Goal: Book appointment/travel/reservation

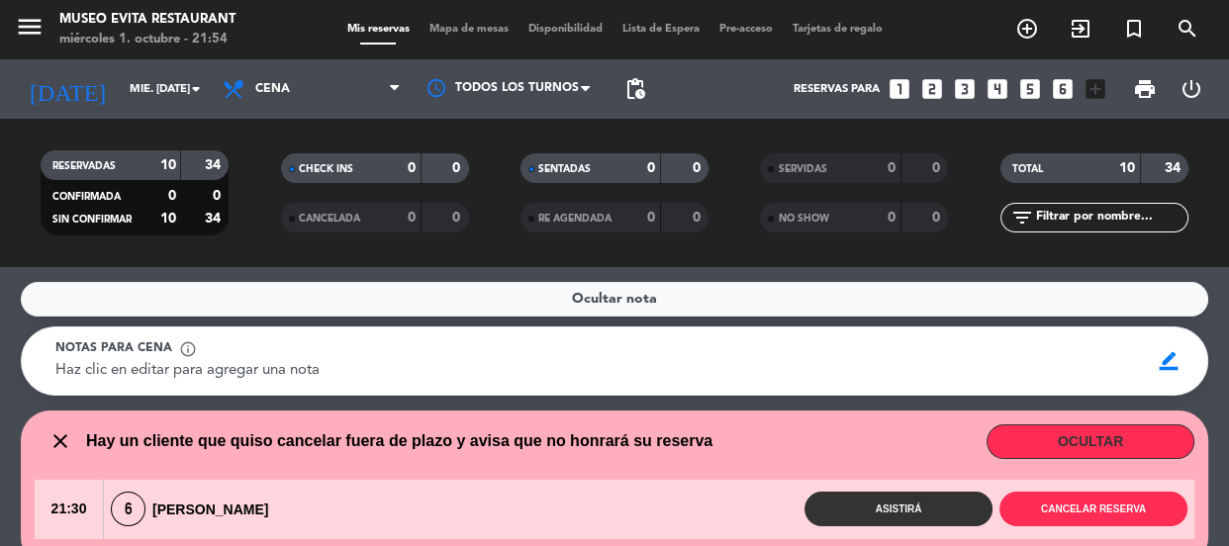
click at [161, 70] on div "[DATE] mié. [DATE] arrow_drop_down" at bounding box center [114, 89] width 198 height 44
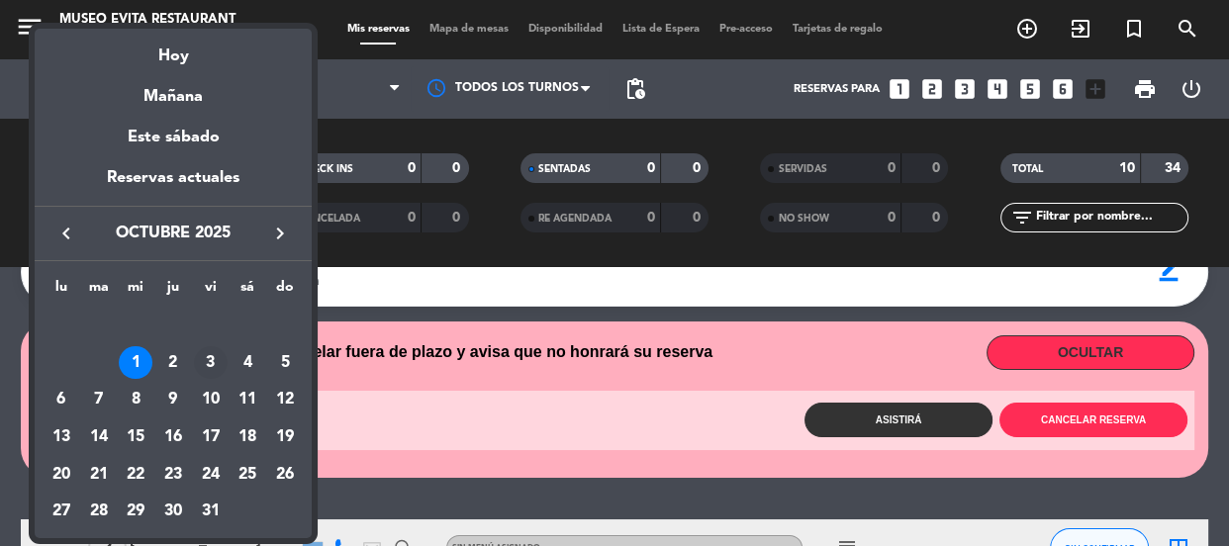
click at [216, 367] on div "3" at bounding box center [211, 363] width 34 height 34
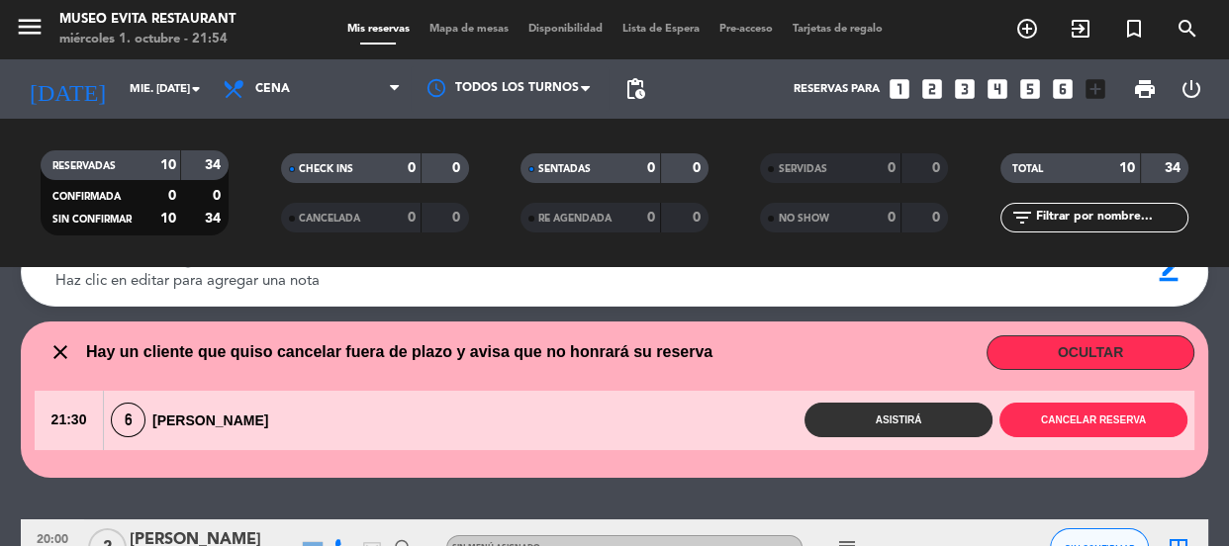
type input "vie. [DATE]"
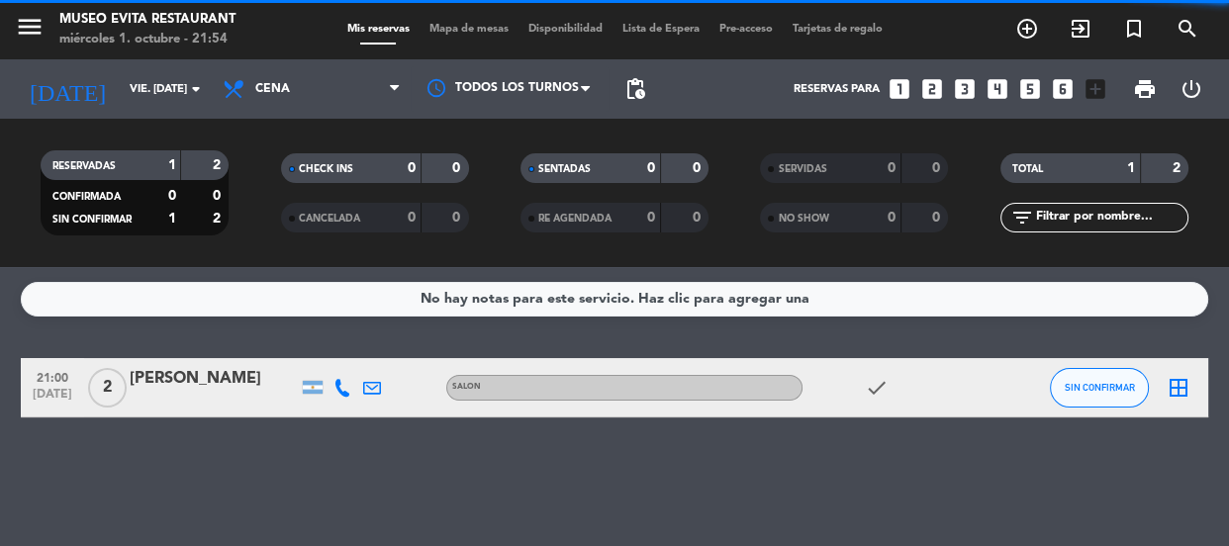
scroll to position [0, 0]
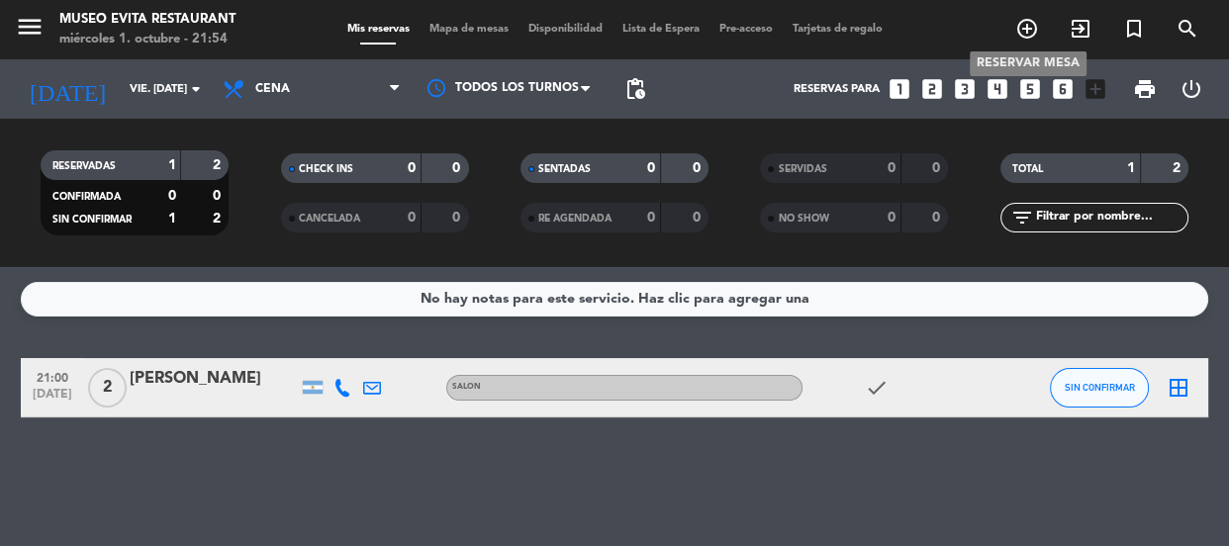
click at [1027, 27] on icon "add_circle_outline" at bounding box center [1027, 29] width 24 height 24
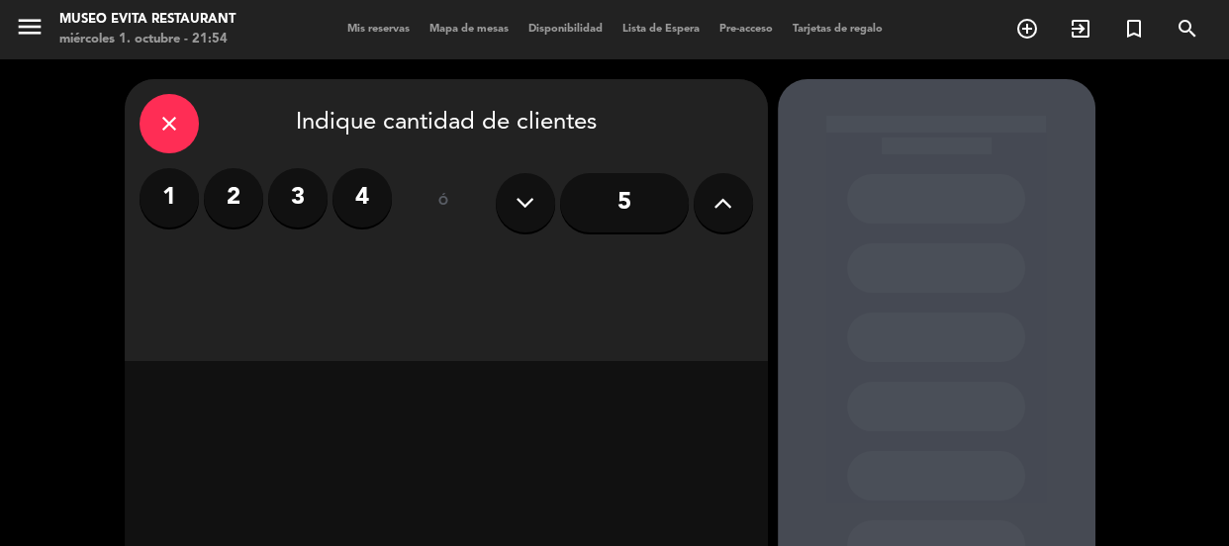
click at [349, 201] on label "4" at bounding box center [361, 197] width 59 height 59
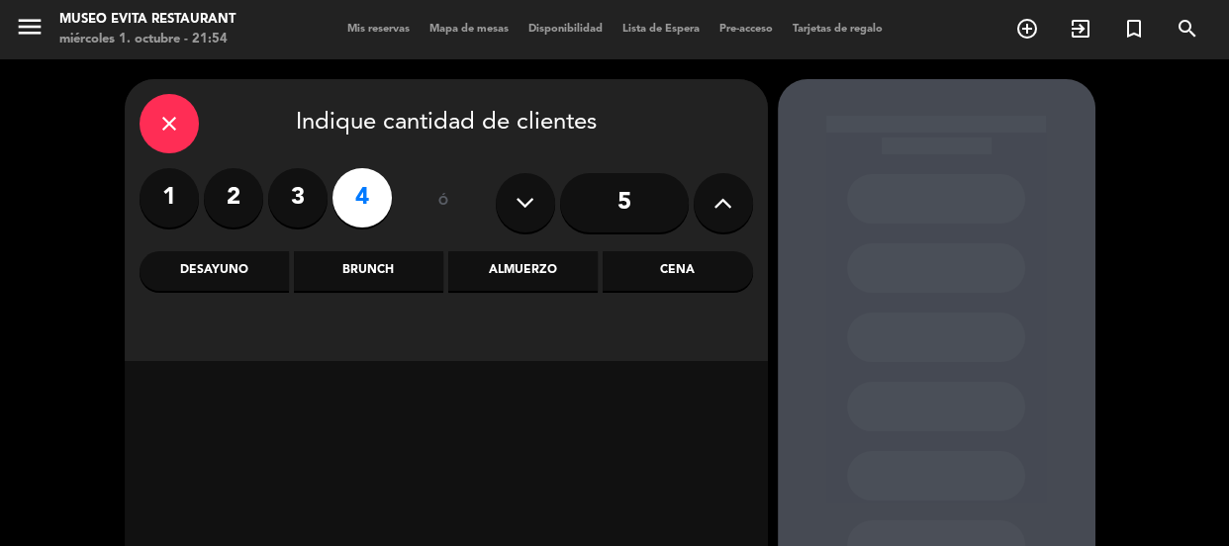
click at [679, 261] on div "Cena" at bounding box center [677, 271] width 149 height 40
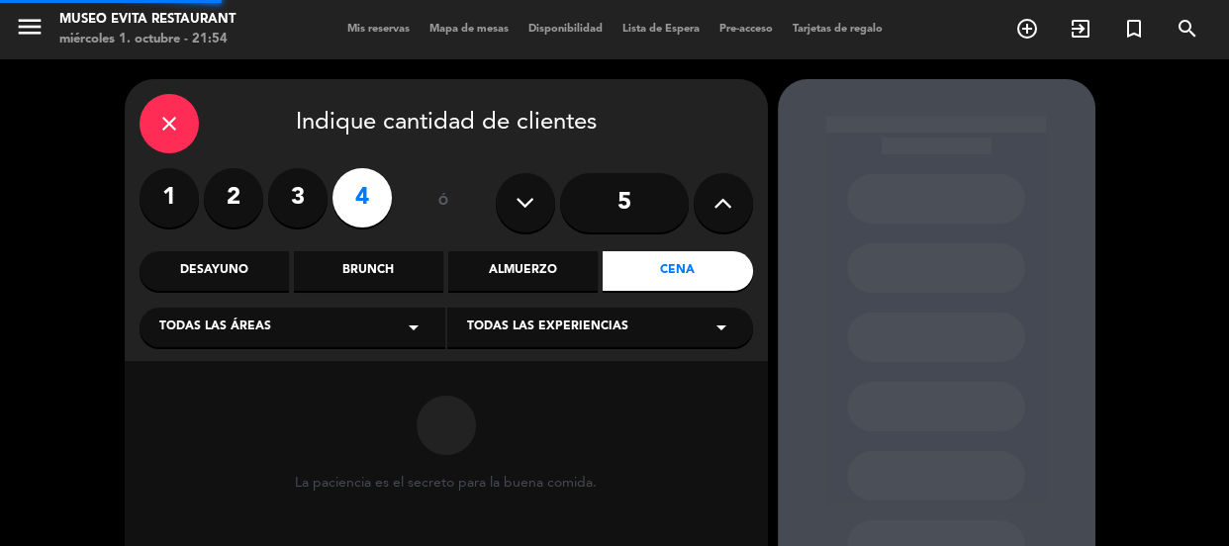
click at [336, 334] on div "Todas las áreas arrow_drop_down" at bounding box center [293, 328] width 306 height 40
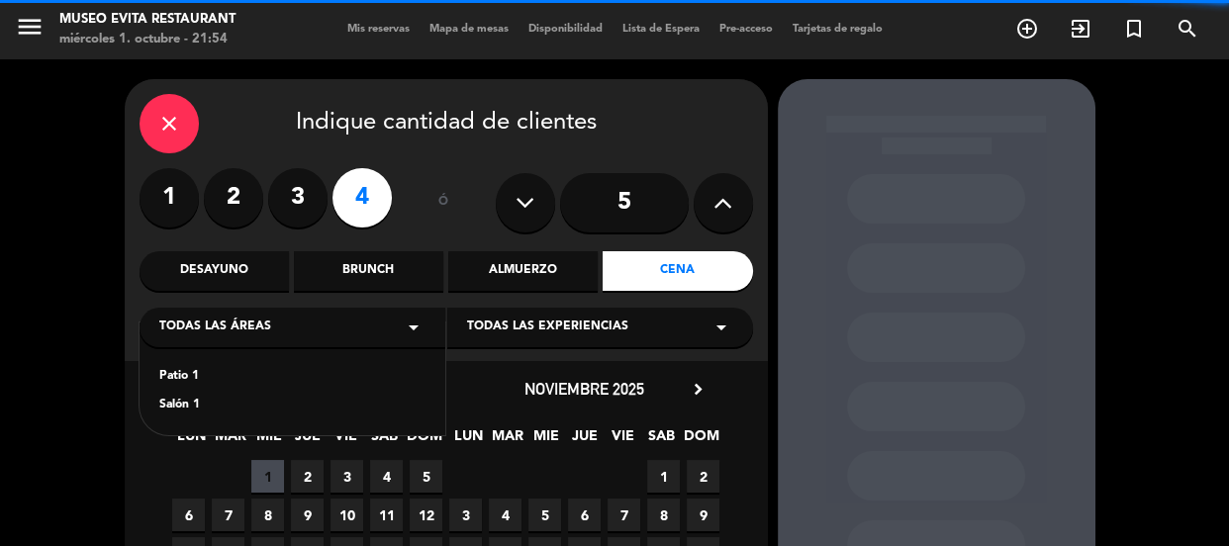
click at [177, 405] on div "Salón 1" at bounding box center [292, 406] width 266 height 20
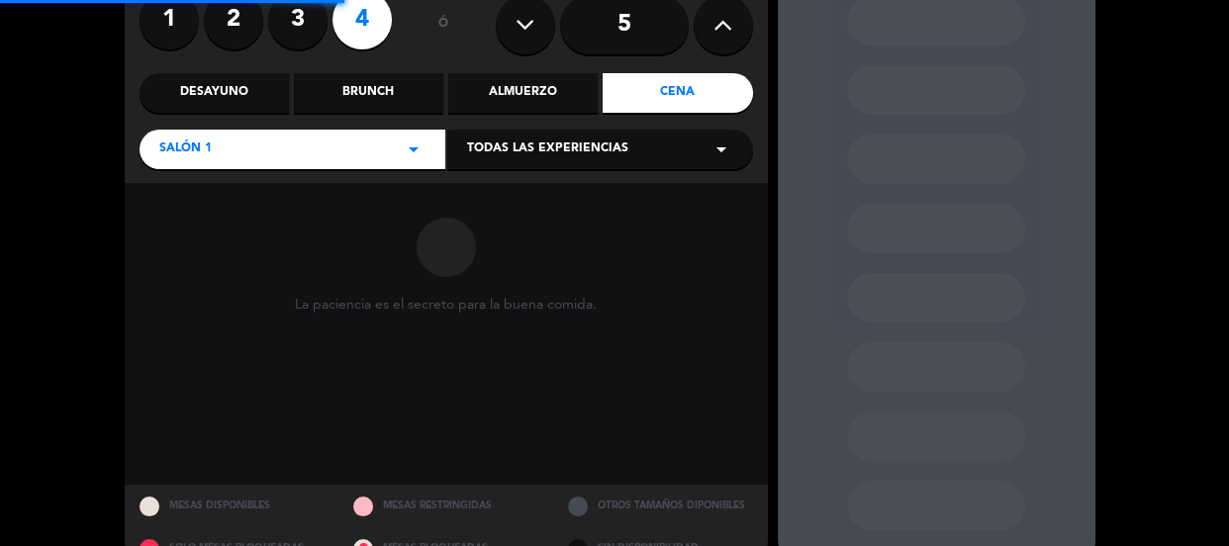
scroll to position [179, 0]
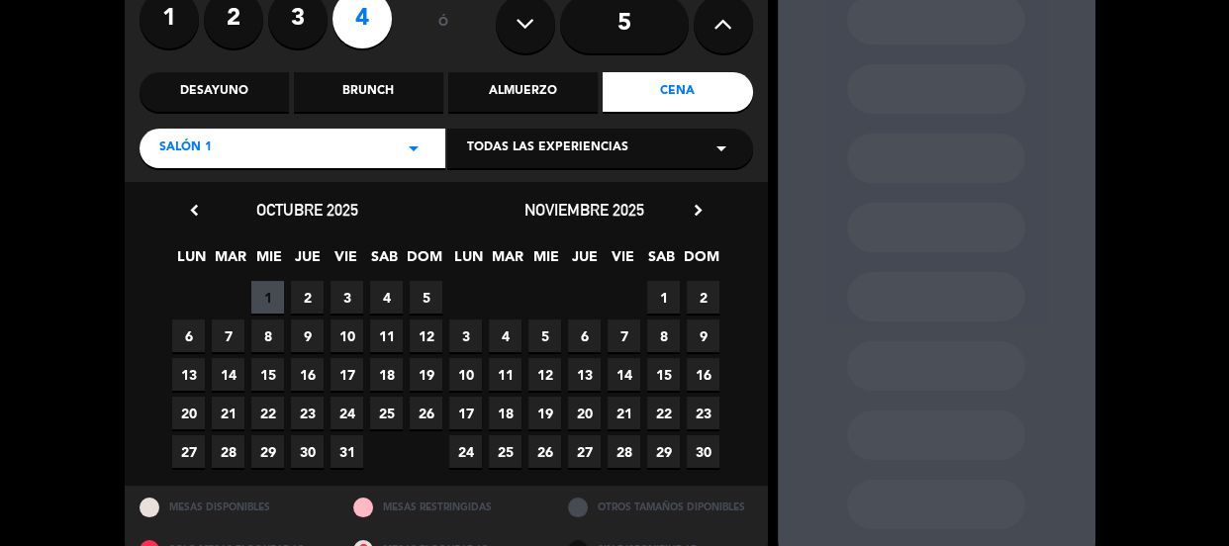
click at [353, 289] on span "3" at bounding box center [347, 297] width 33 height 33
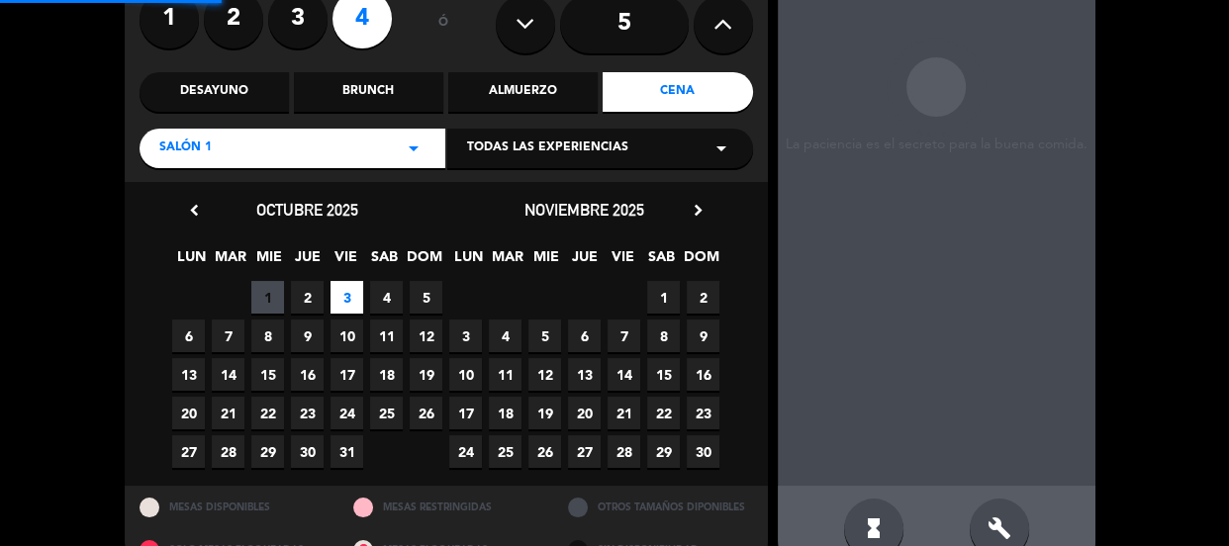
scroll to position [79, 0]
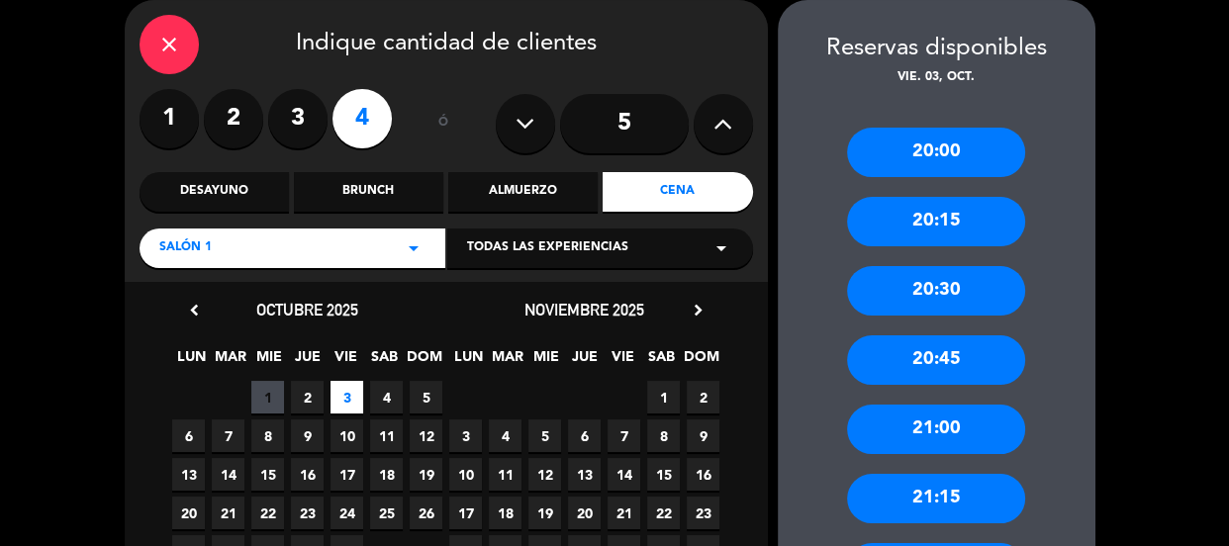
click at [950, 152] on div "20:00" at bounding box center [936, 152] width 178 height 49
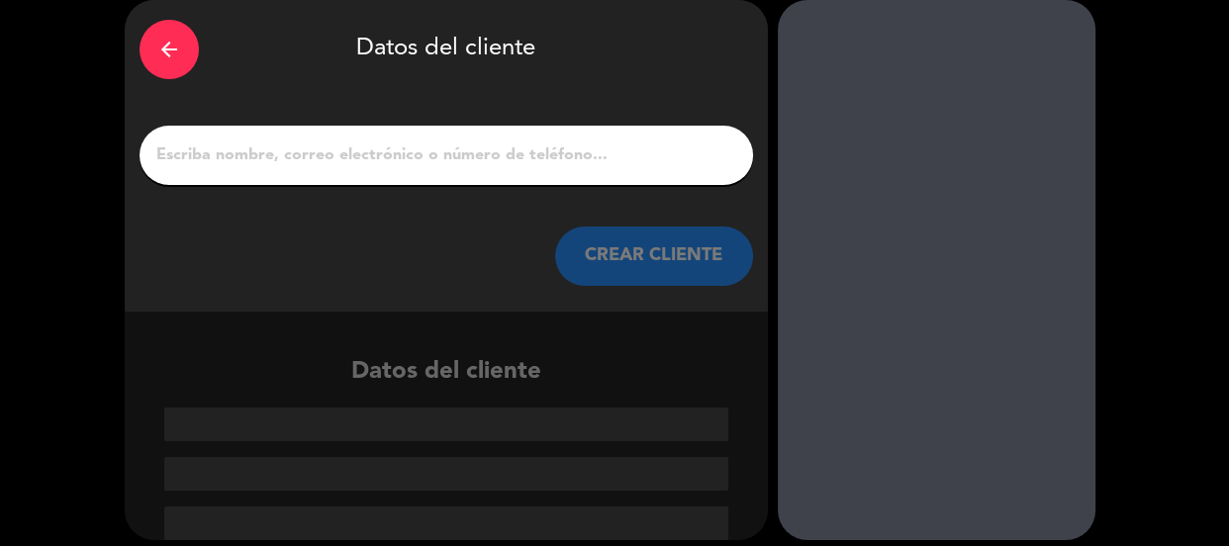
click at [350, 160] on input "1" at bounding box center [446, 156] width 584 height 28
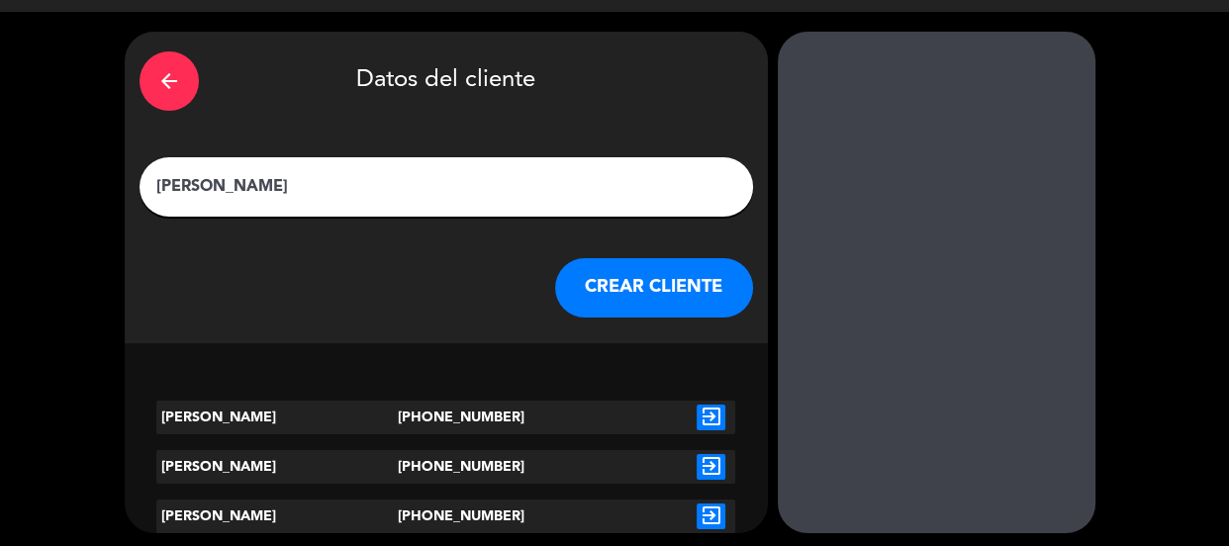
scroll to position [54, 0]
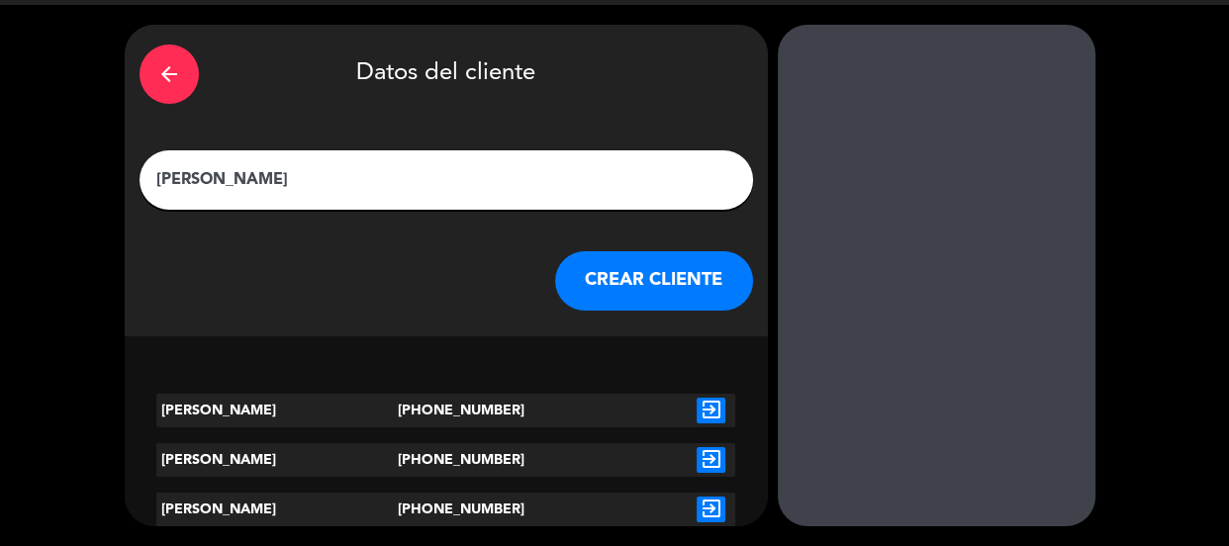
type input "[PERSON_NAME]"
click at [710, 402] on icon "exit_to_app" at bounding box center [711, 411] width 29 height 26
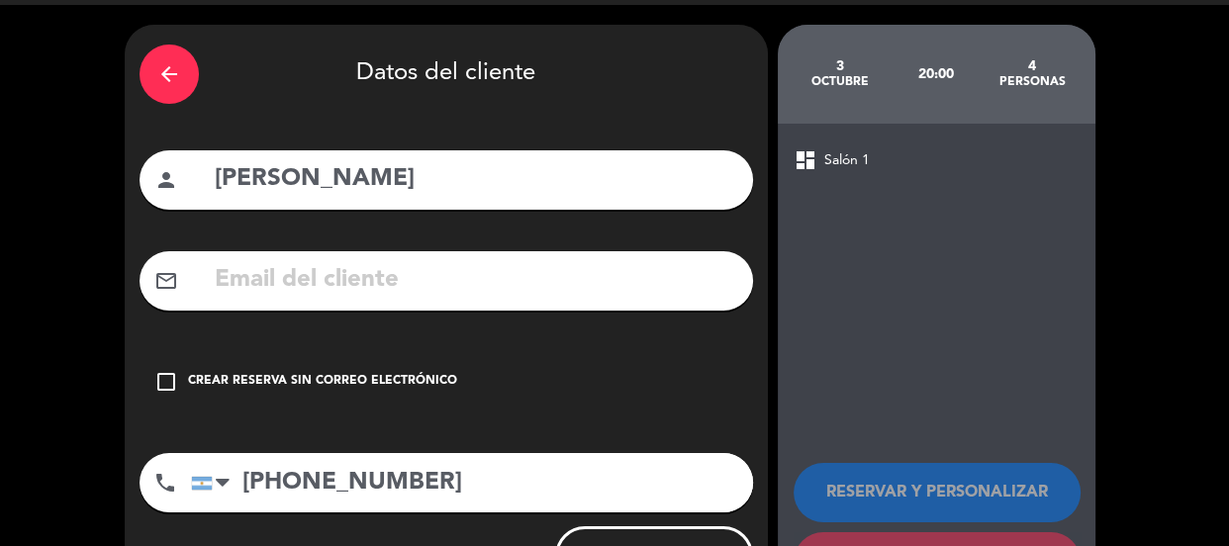
click at [290, 376] on div "Crear reserva sin correo electrónico" at bounding box center [322, 382] width 269 height 20
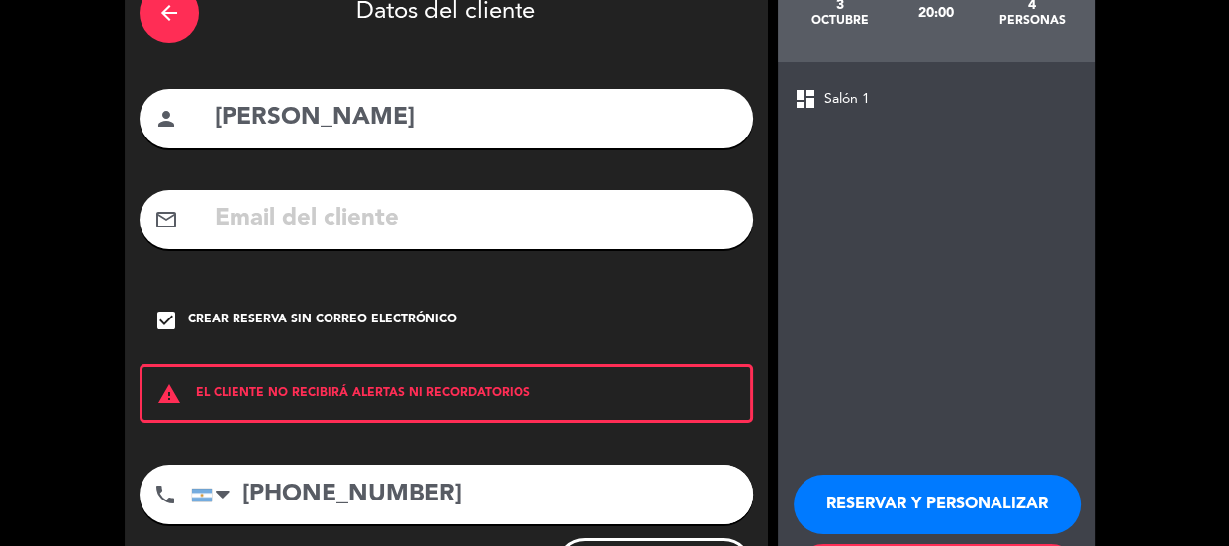
scroll to position [217, 0]
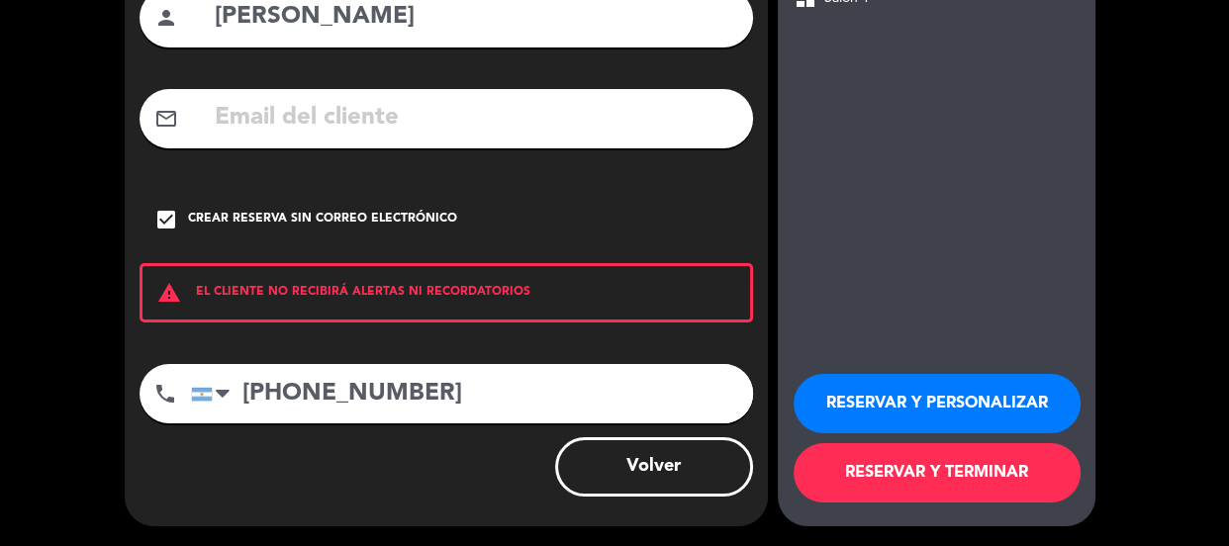
click at [899, 390] on button "RESERVAR Y PERSONALIZAR" at bounding box center [937, 403] width 287 height 59
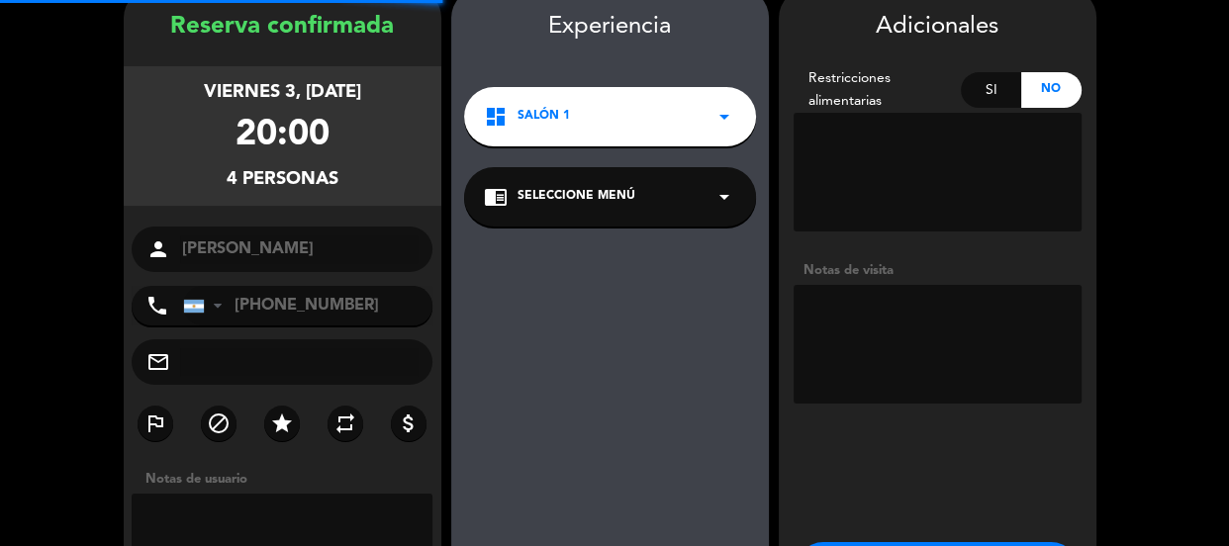
scroll to position [79, 0]
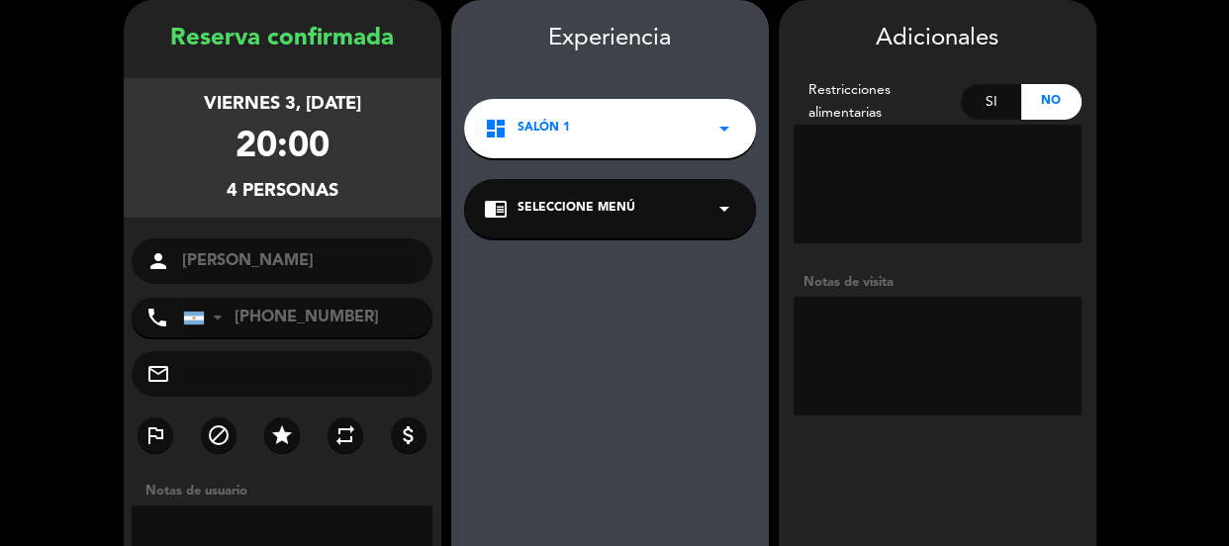
click at [870, 364] on textarea at bounding box center [938, 356] width 288 height 119
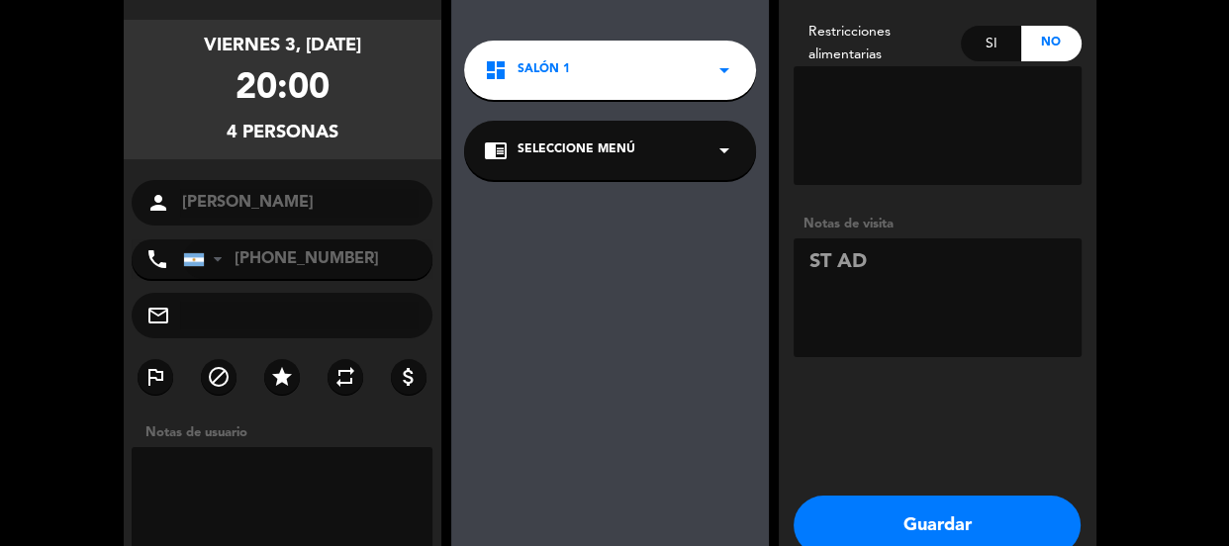
scroll to position [168, 0]
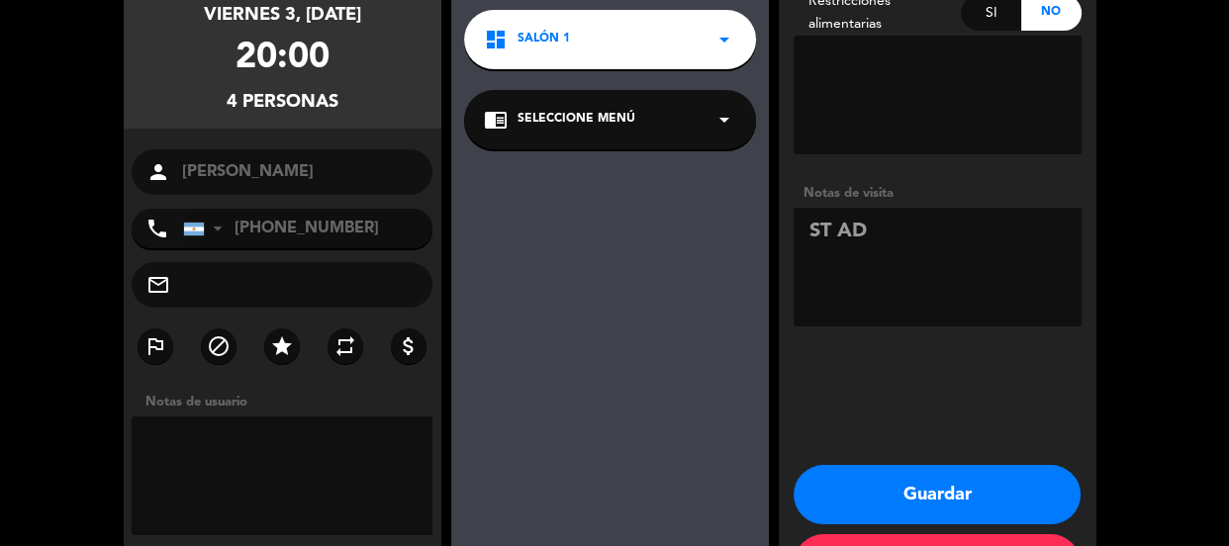
type textarea "ST AD"
click at [899, 469] on button "Guardar" at bounding box center [937, 494] width 287 height 59
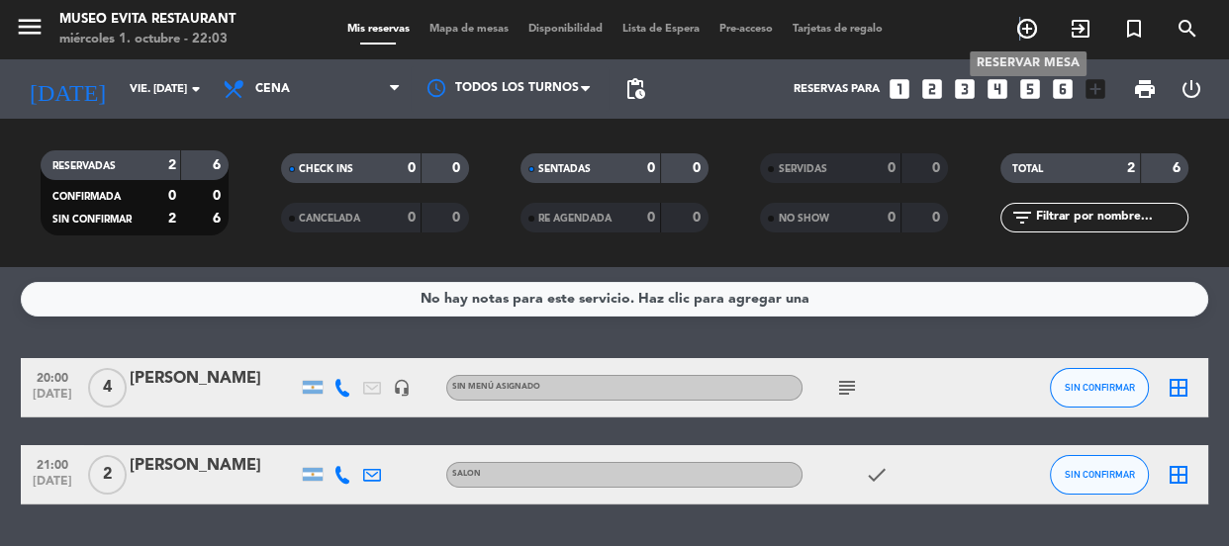
click at [1019, 28] on icon "add_circle_outline" at bounding box center [1027, 29] width 24 height 24
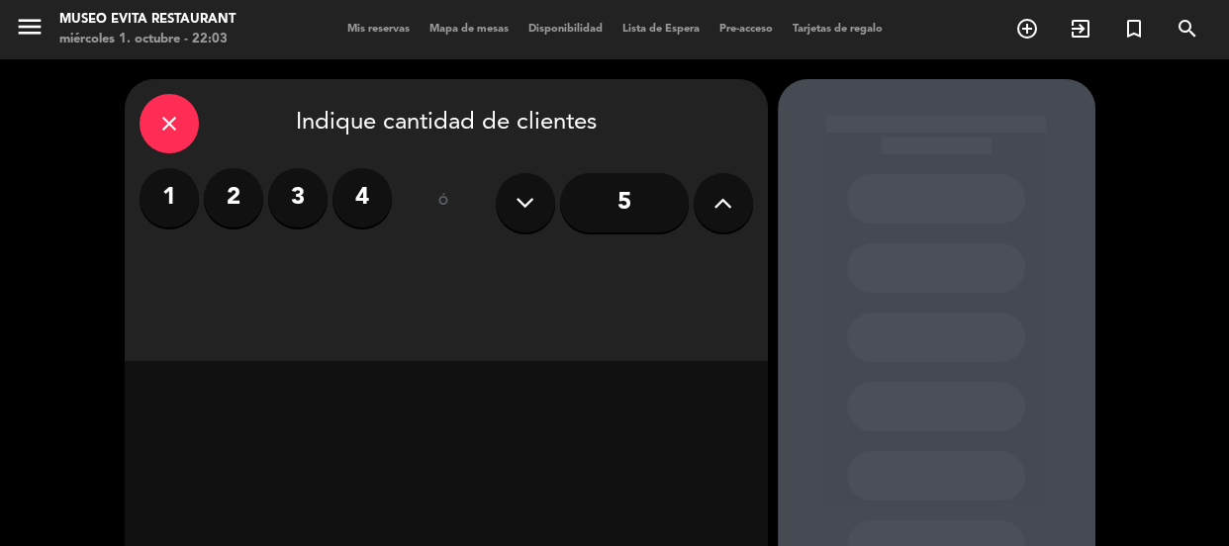
click at [217, 207] on label "2" at bounding box center [233, 197] width 59 height 59
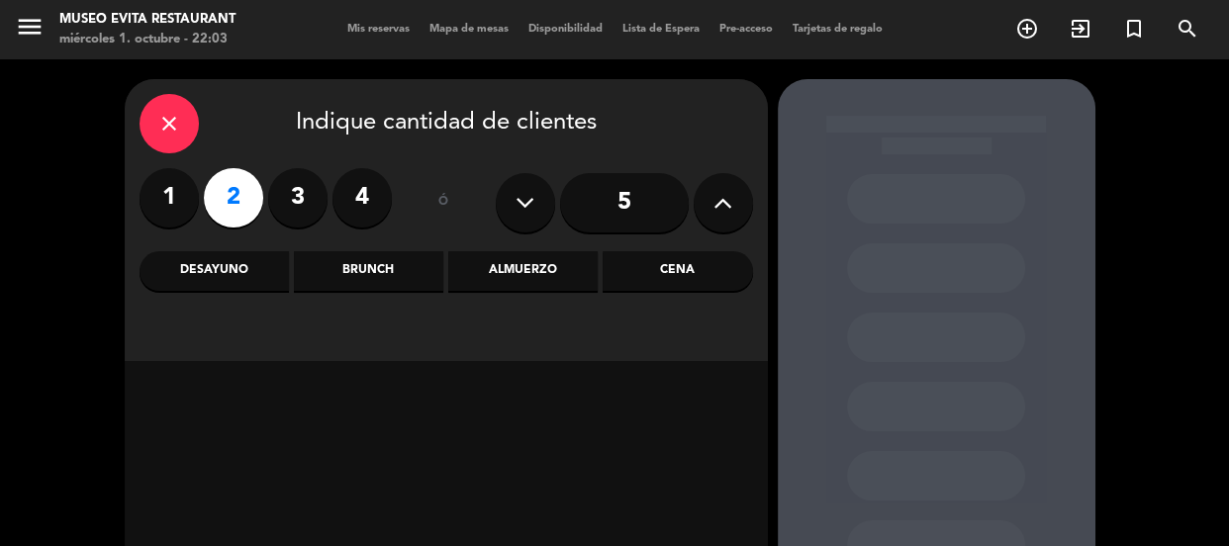
click at [662, 267] on div "Cena" at bounding box center [677, 271] width 149 height 40
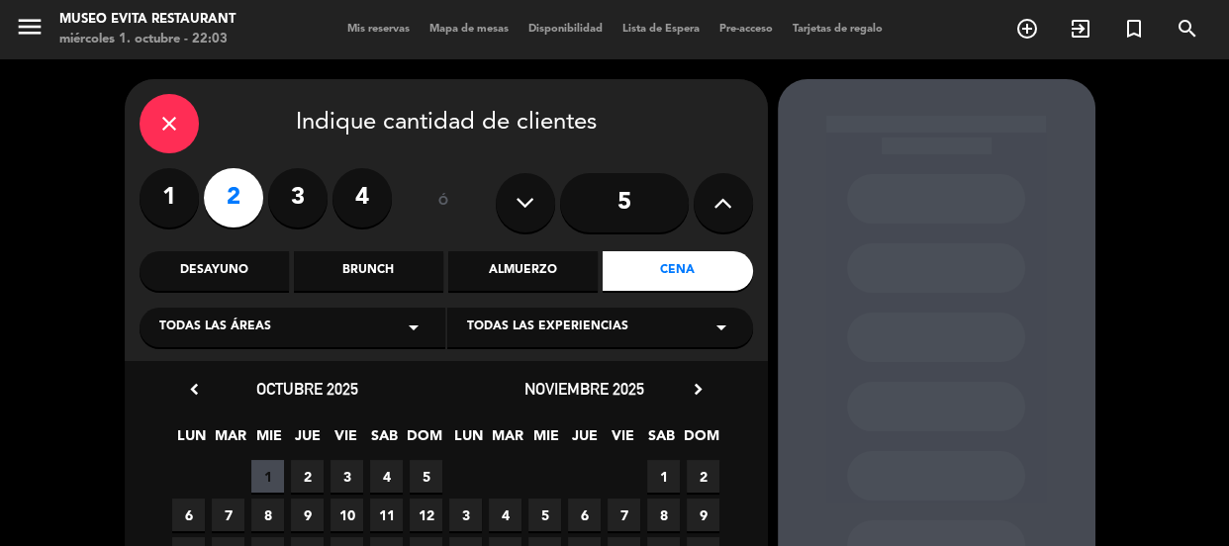
click at [243, 341] on div "Todas las áreas arrow_drop_down" at bounding box center [293, 328] width 306 height 40
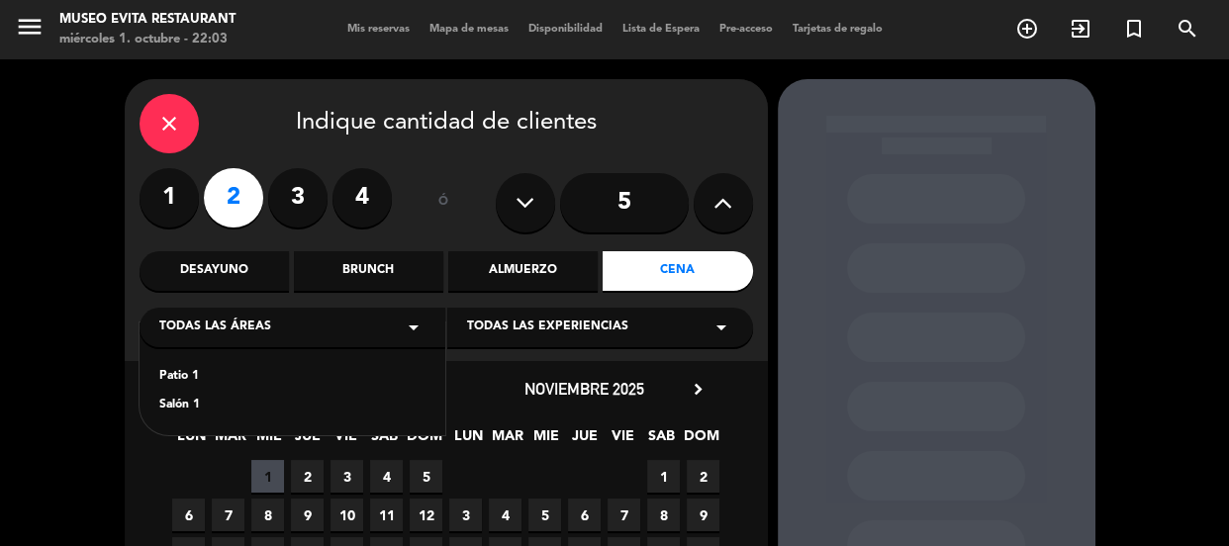
click at [176, 381] on div "Patio 1" at bounding box center [292, 377] width 266 height 20
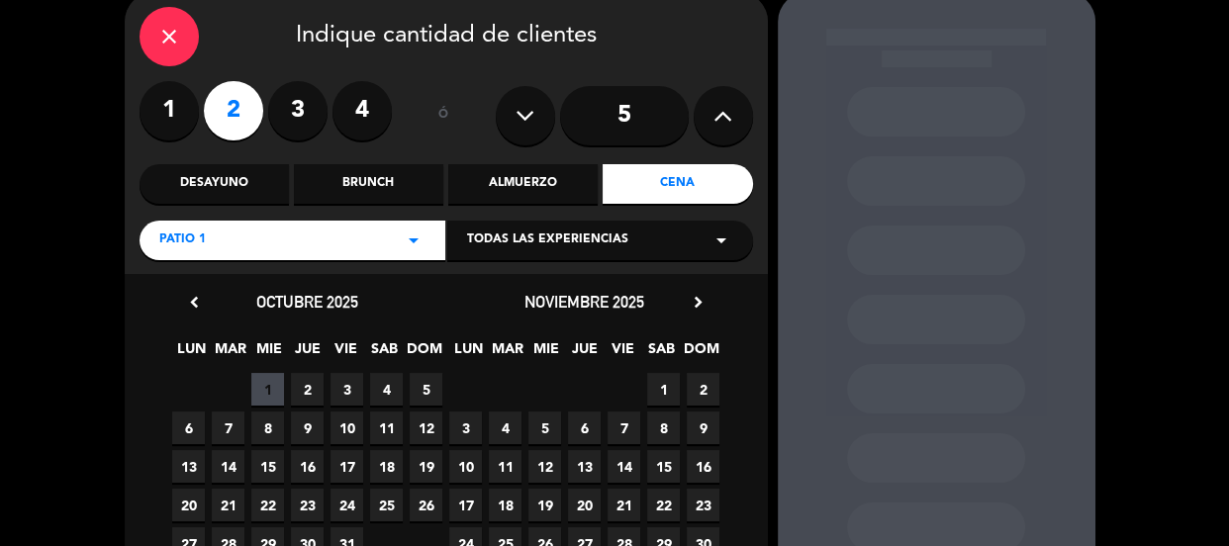
scroll to position [179, 0]
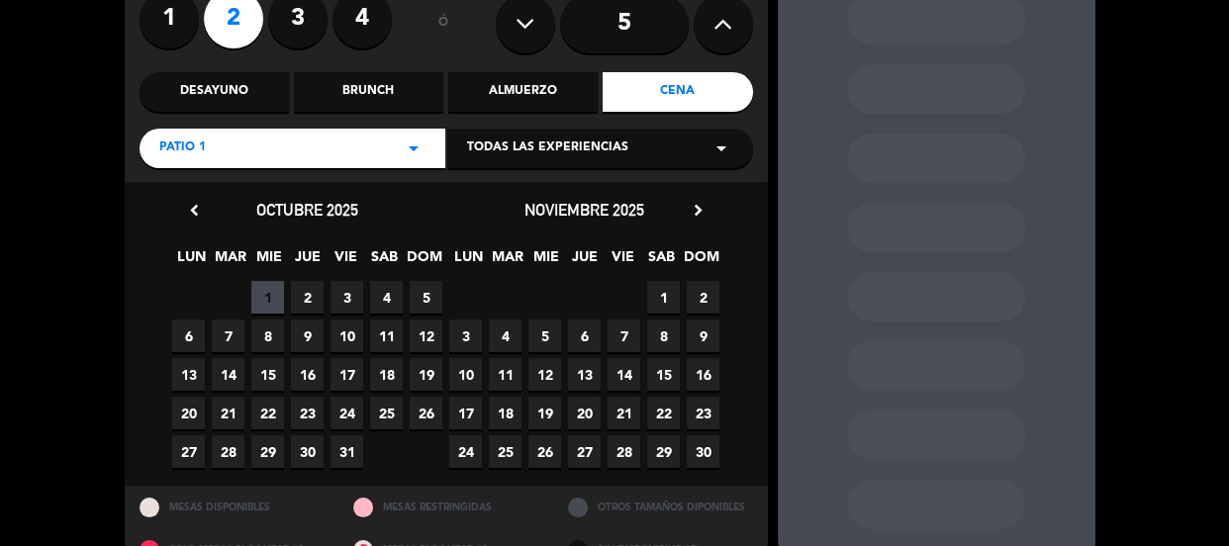
click at [347, 300] on span "3" at bounding box center [347, 297] width 33 height 33
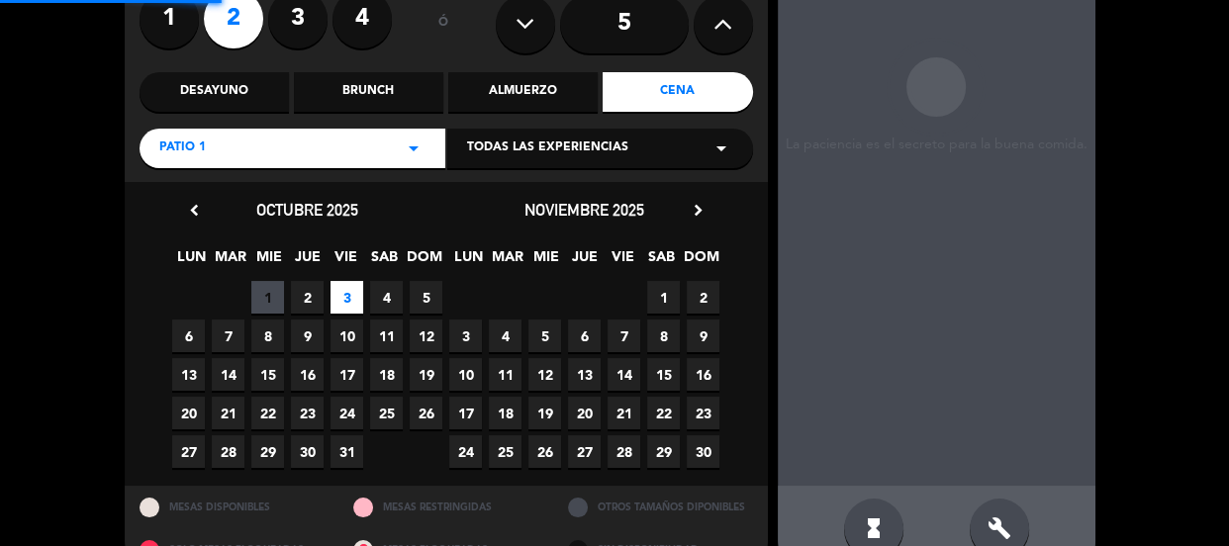
scroll to position [79, 0]
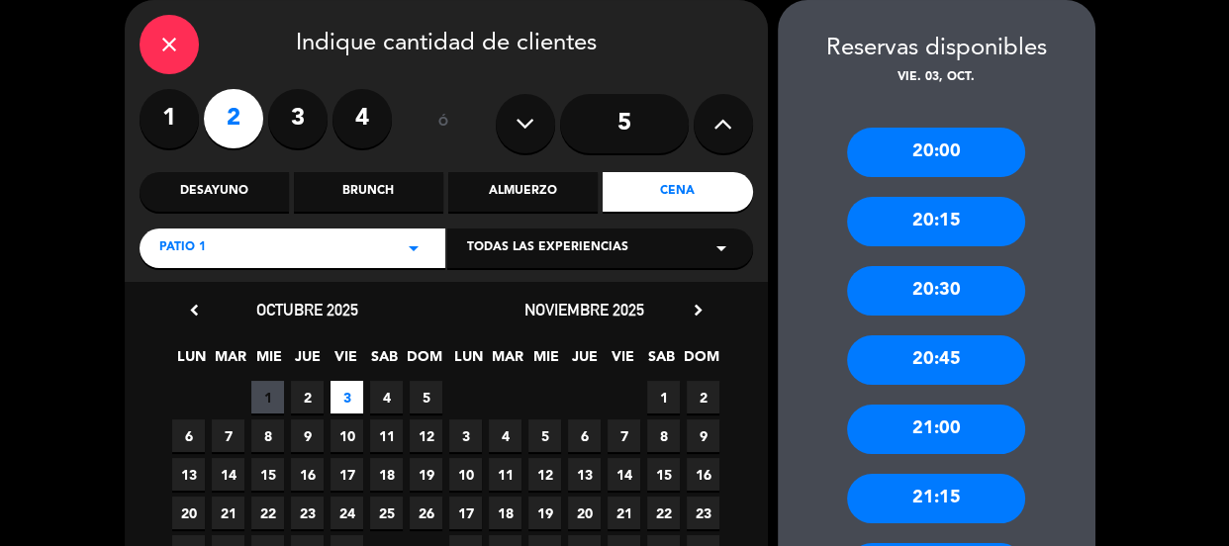
drag, startPoint x: 949, startPoint y: 307, endPoint x: 504, endPoint y: 25, distance: 527.1
click at [944, 307] on div "20:30" at bounding box center [936, 290] width 178 height 49
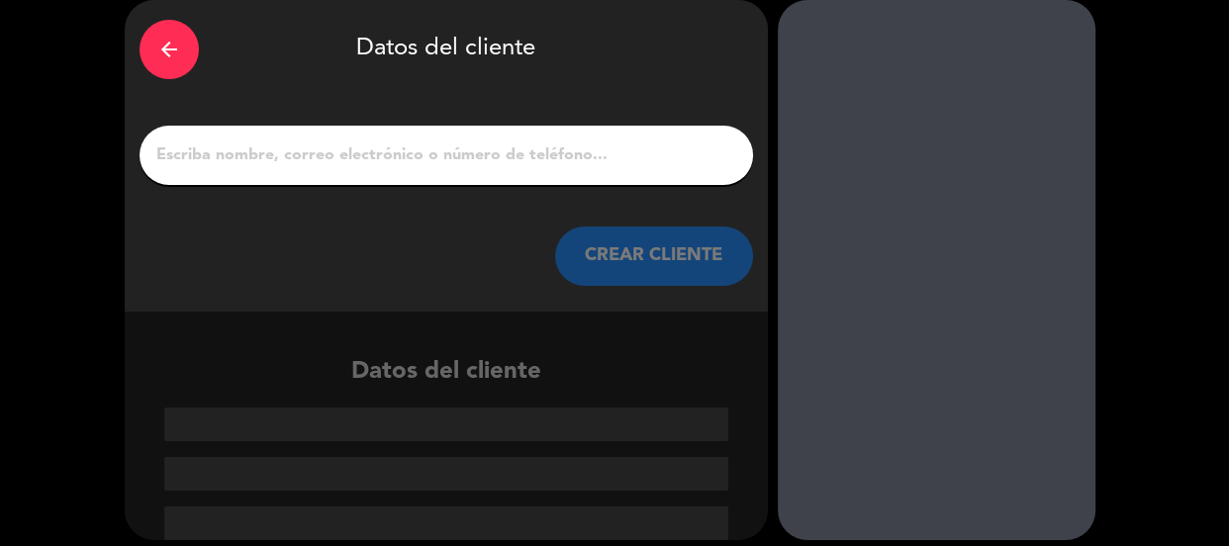
click at [311, 158] on input "1" at bounding box center [446, 156] width 584 height 28
paste input "[PERSON_NAME]"
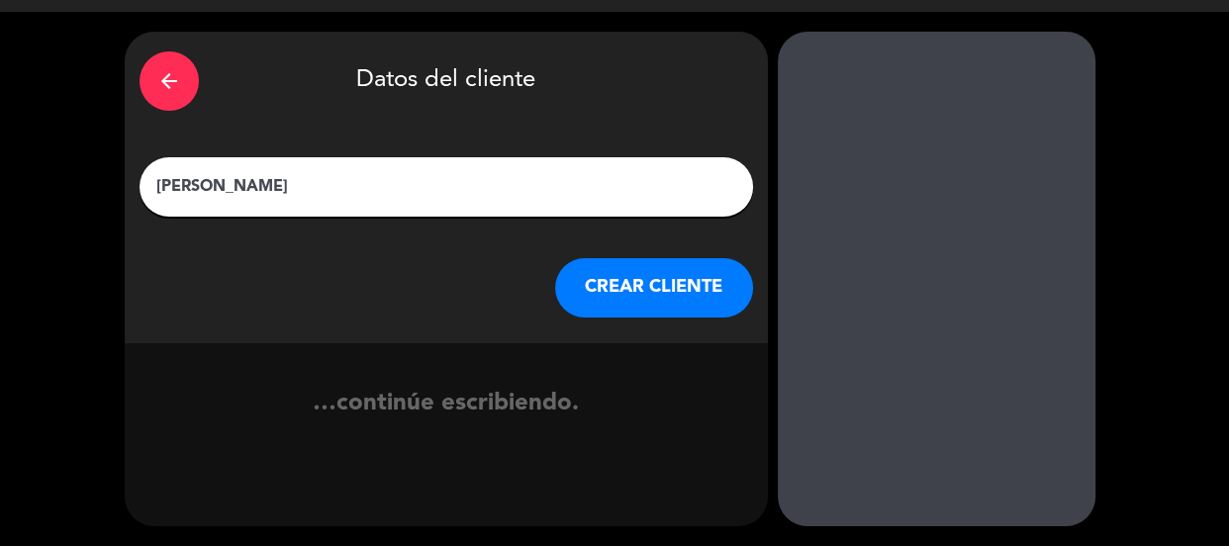
scroll to position [47, 0]
type input "[PERSON_NAME]"
click at [633, 299] on button "CREAR CLIENTE" at bounding box center [654, 287] width 198 height 59
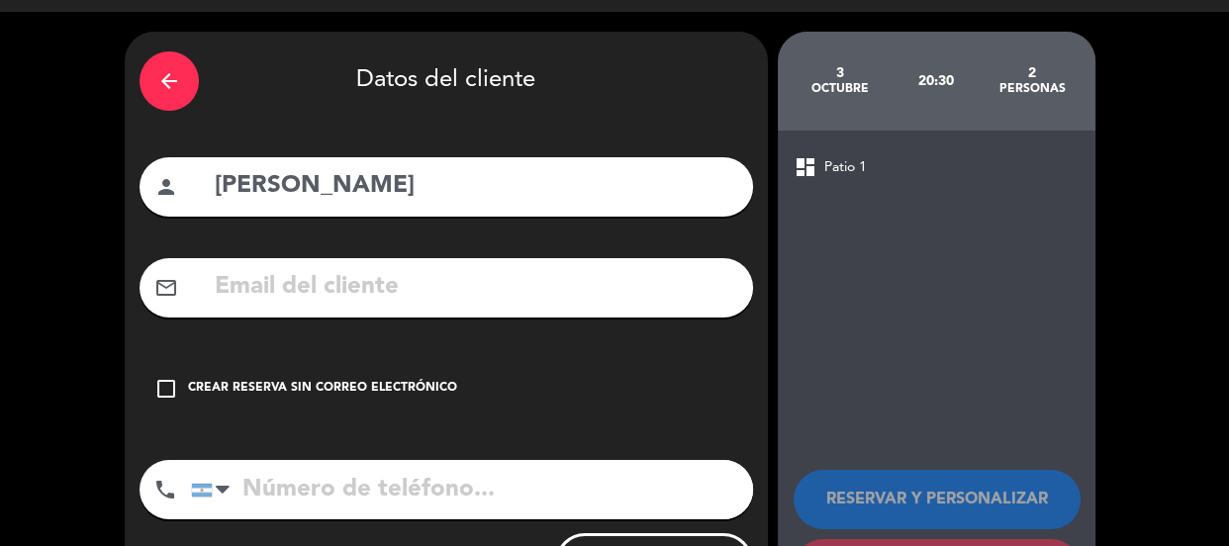
click at [331, 406] on div "check_box_outline_blank Crear reserva sin correo electrónico" at bounding box center [447, 388] width 614 height 59
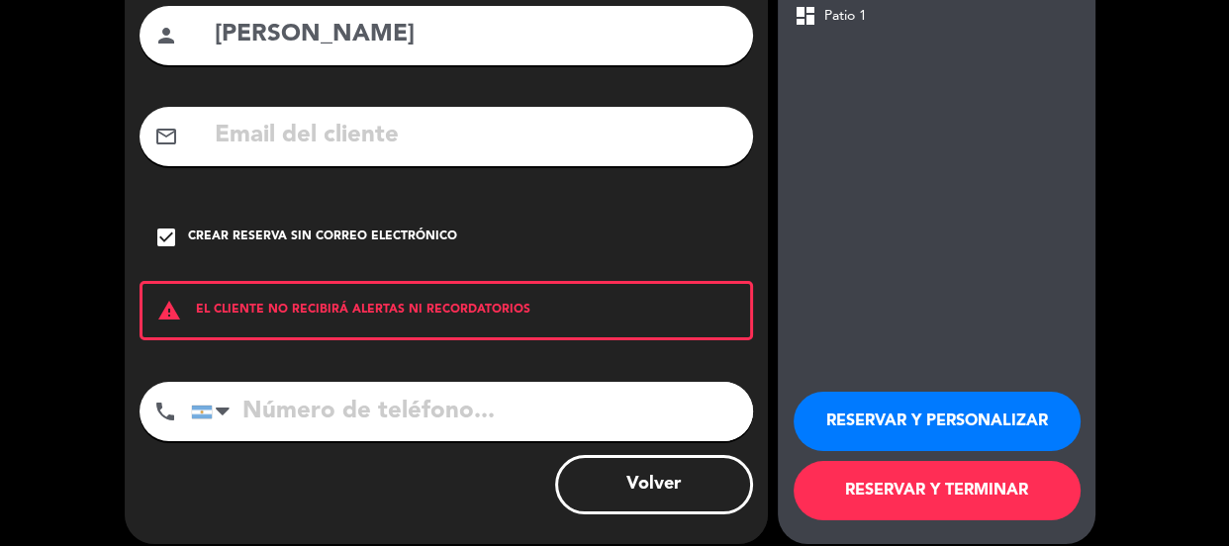
scroll to position [217, 0]
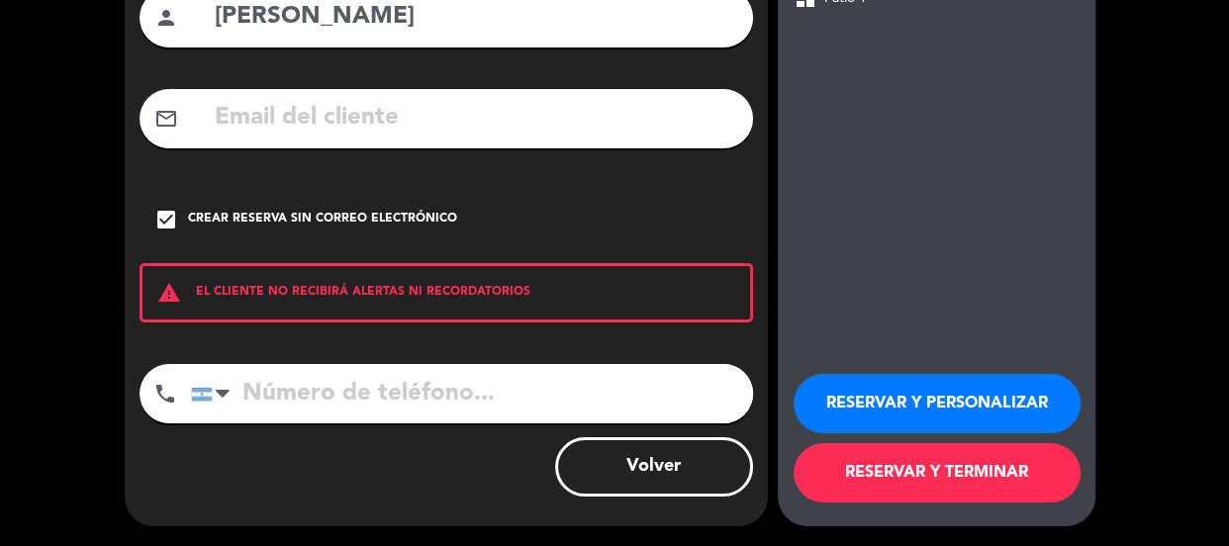
click at [360, 393] on input "tel" at bounding box center [472, 393] width 562 height 59
paste input "3804695518"
type input "3804695518"
click at [873, 427] on button "RESERVAR Y PERSONALIZAR" at bounding box center [937, 403] width 287 height 59
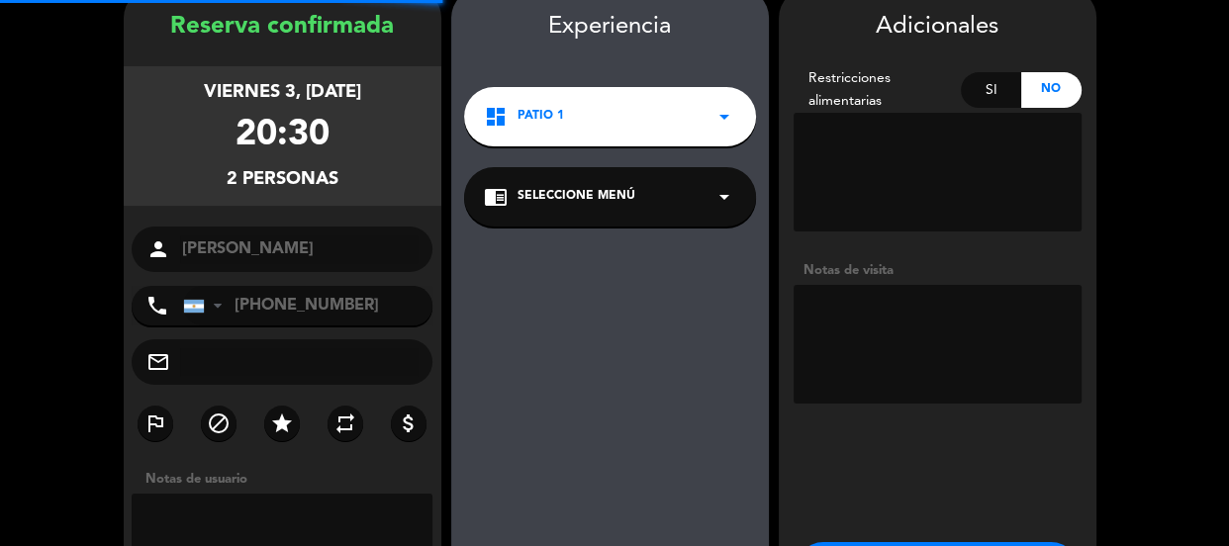
scroll to position [79, 0]
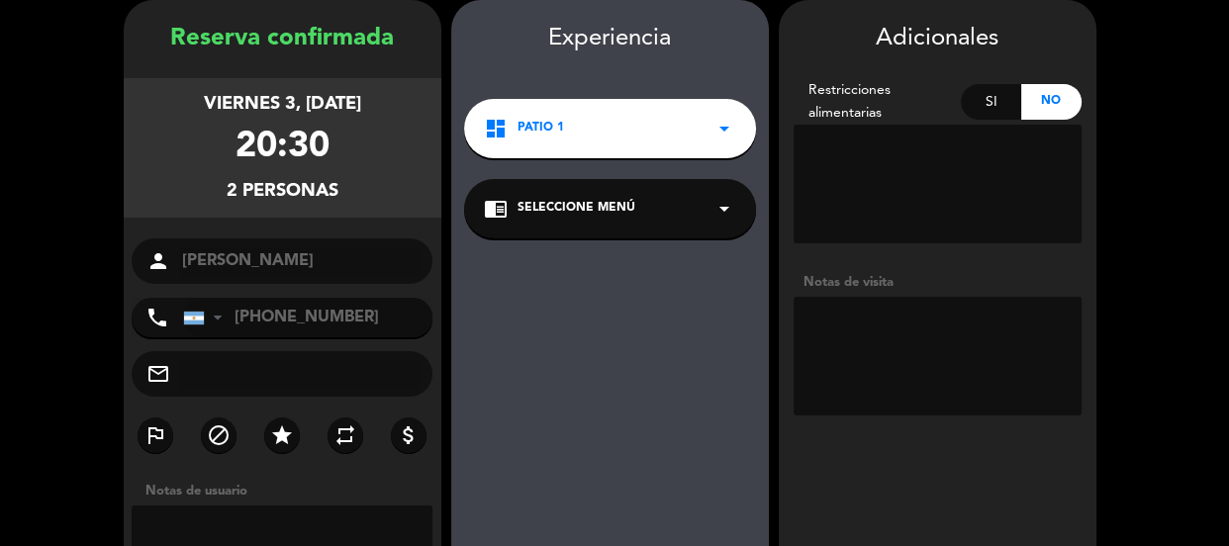
click at [900, 358] on textarea at bounding box center [938, 356] width 288 height 119
type textarea "ST AF"
click at [287, 192] on div "2 personas" at bounding box center [283, 191] width 112 height 29
click at [993, 344] on textarea at bounding box center [938, 356] width 288 height 119
drag, startPoint x: 242, startPoint y: 142, endPoint x: 346, endPoint y: 149, distance: 104.1
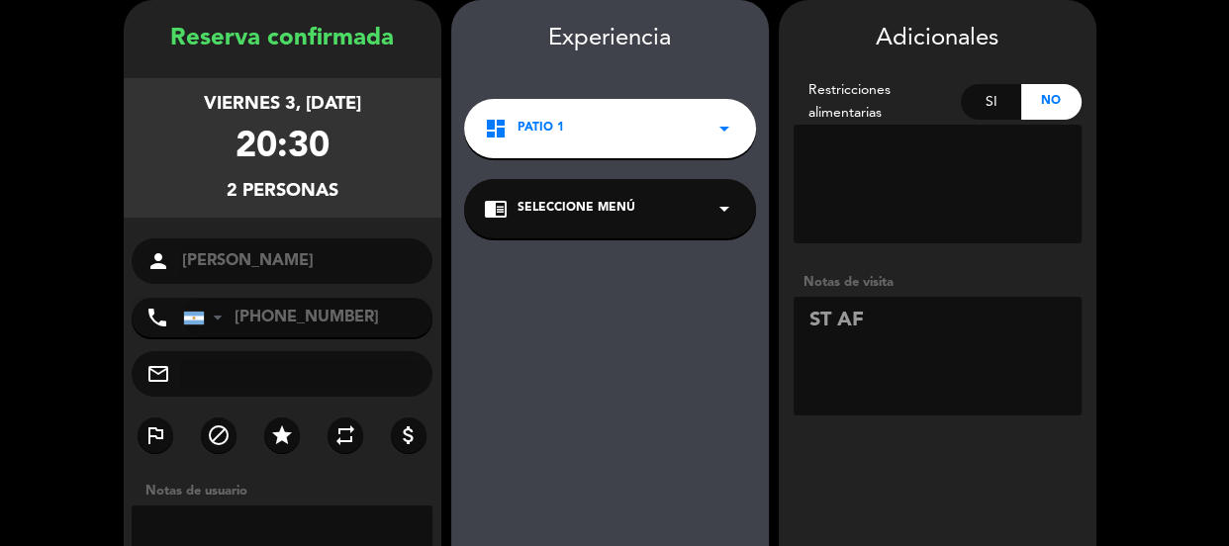
click at [346, 149] on div "viernes 3, [DATE] 20:30 2 personas" at bounding box center [283, 148] width 318 height 140
click at [327, 134] on div "20:30" at bounding box center [283, 148] width 94 height 58
click at [219, 134] on div "viernes 3, [DATE] 20:30 2 personas" at bounding box center [283, 148] width 318 height 140
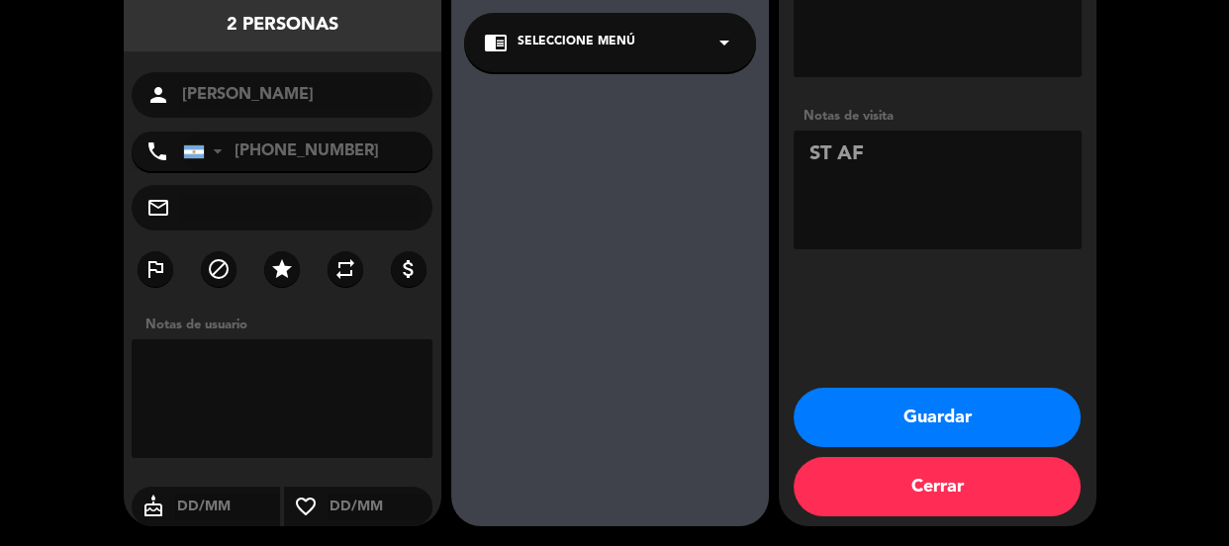
click at [980, 423] on button "Guardar" at bounding box center [937, 417] width 287 height 59
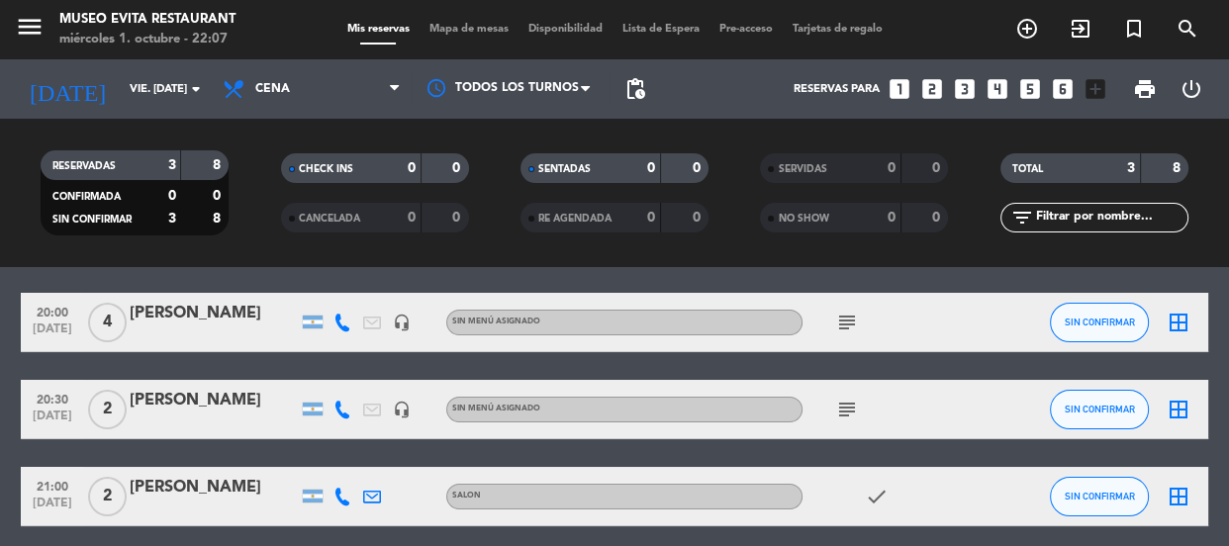
scroll to position [144, 0]
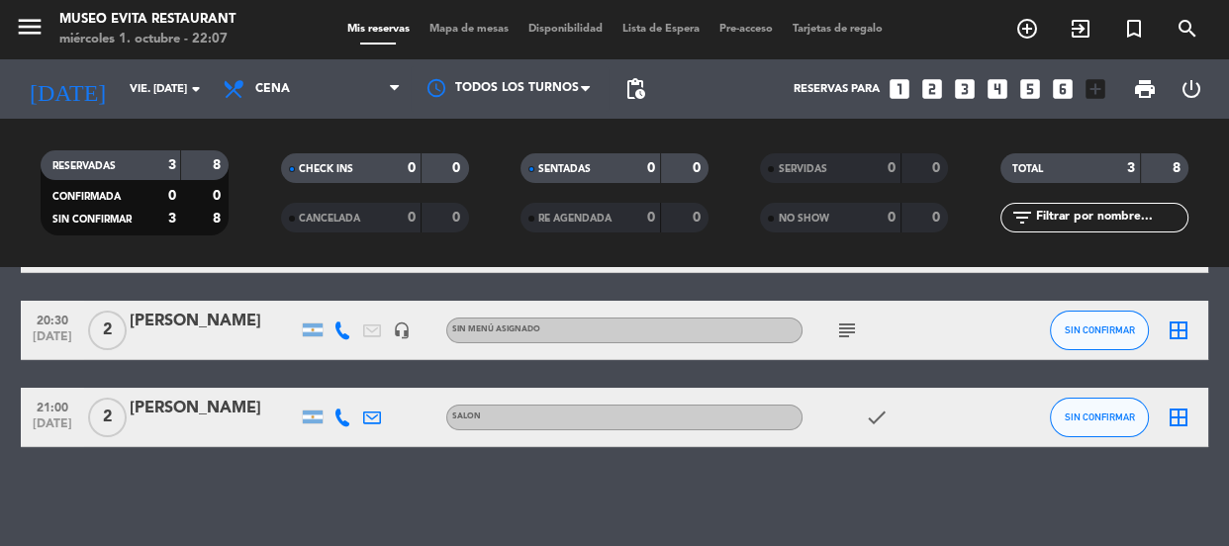
click at [107, 325] on span "2" at bounding box center [107, 331] width 39 height 40
click at [55, 369] on div "20:00 [DATE] 4 [PERSON_NAME] headset_mic Sin menú asignado subject SIN CONFIRMA…" at bounding box center [614, 331] width 1187 height 234
